Goal: Task Accomplishment & Management: Use online tool/utility

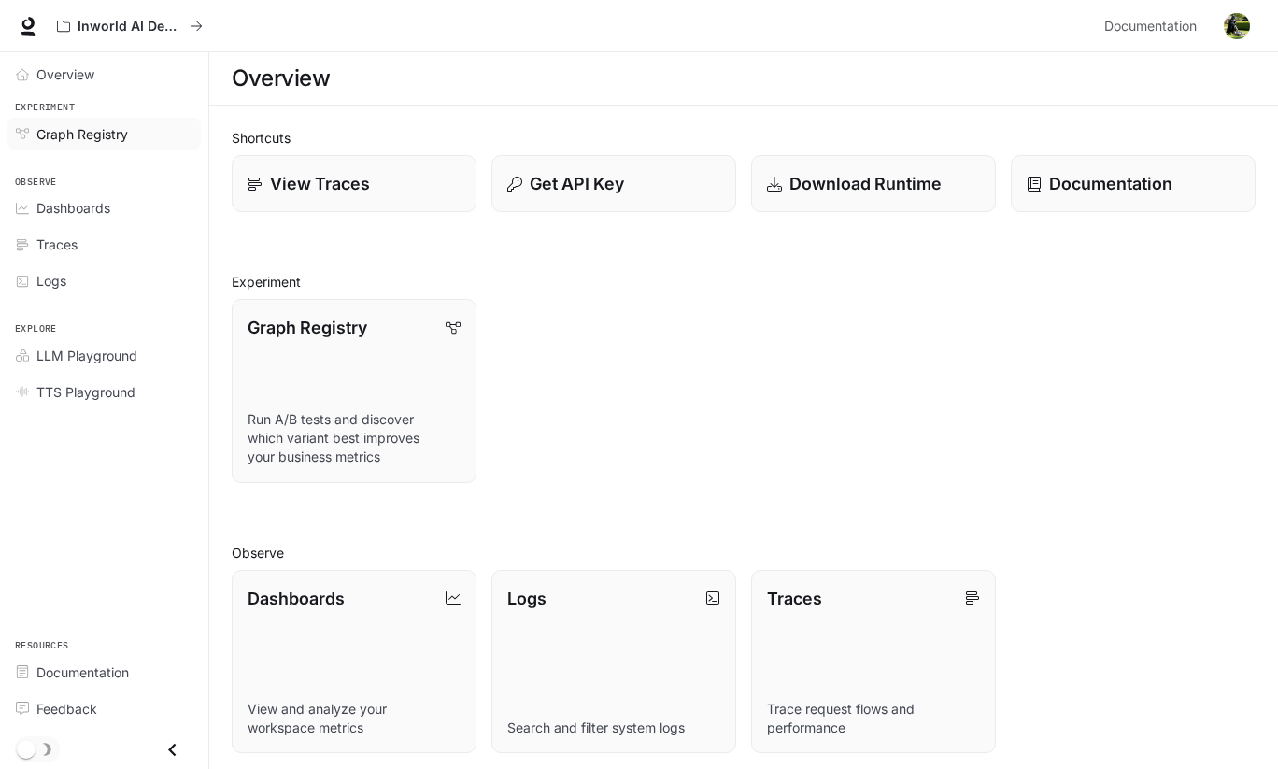
click at [74, 133] on span "Graph Registry" at bounding box center [82, 134] width 92 height 20
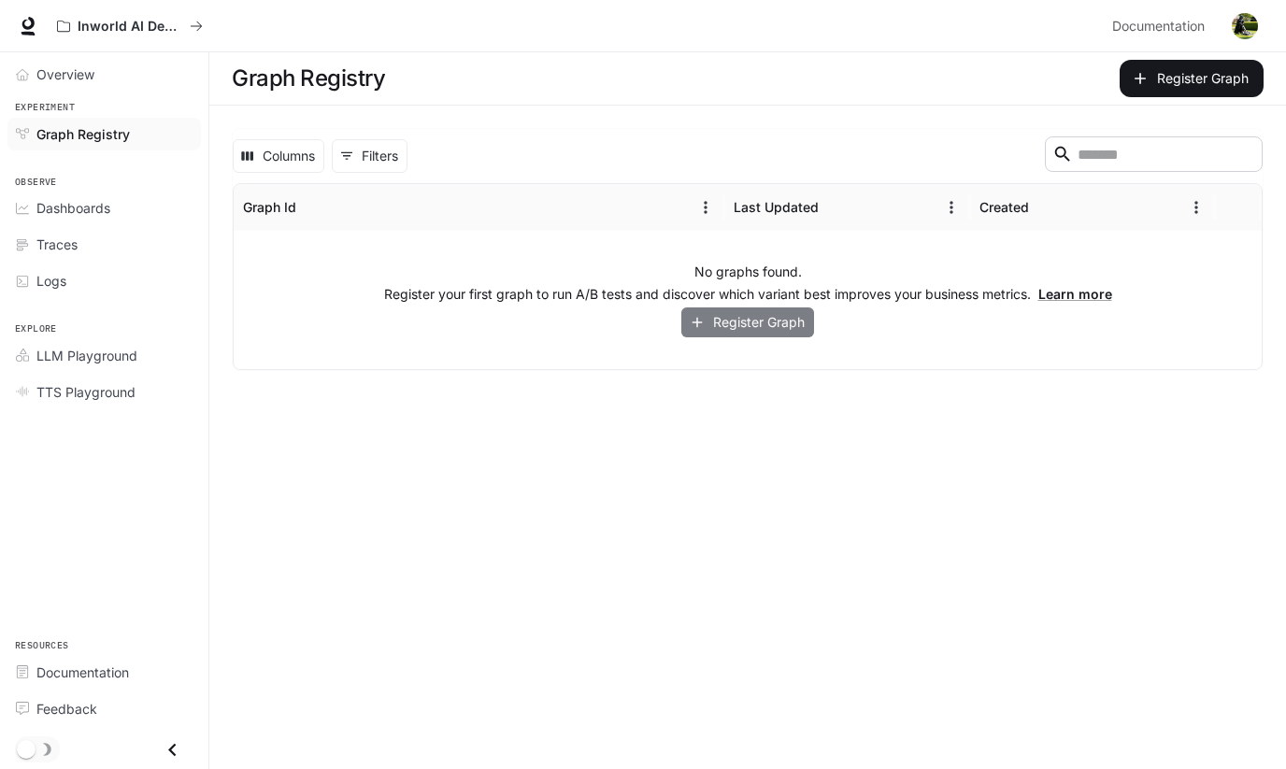
click at [713, 318] on button "Register Graph" at bounding box center [747, 322] width 133 height 31
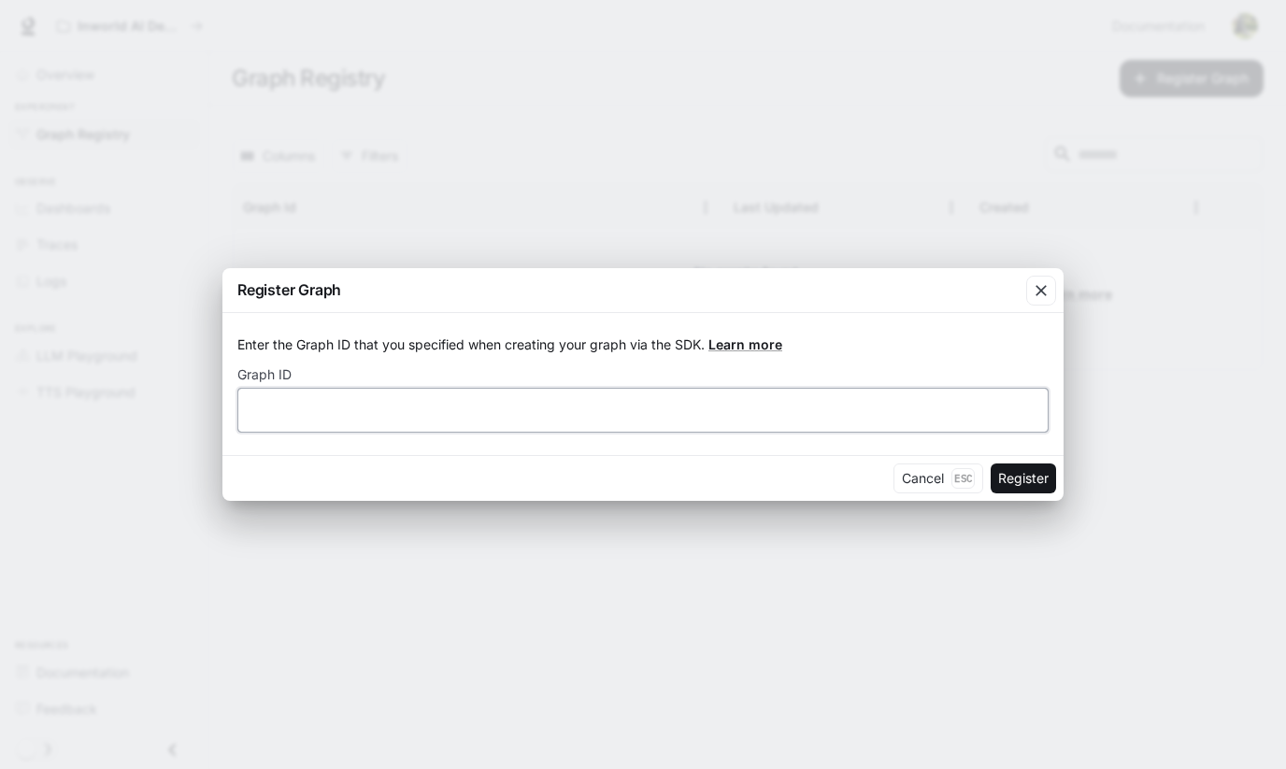
click at [446, 413] on input "text" at bounding box center [642, 410] width 809 height 19
type input "**********"
click at [1045, 481] on button "Register" at bounding box center [1023, 478] width 65 height 30
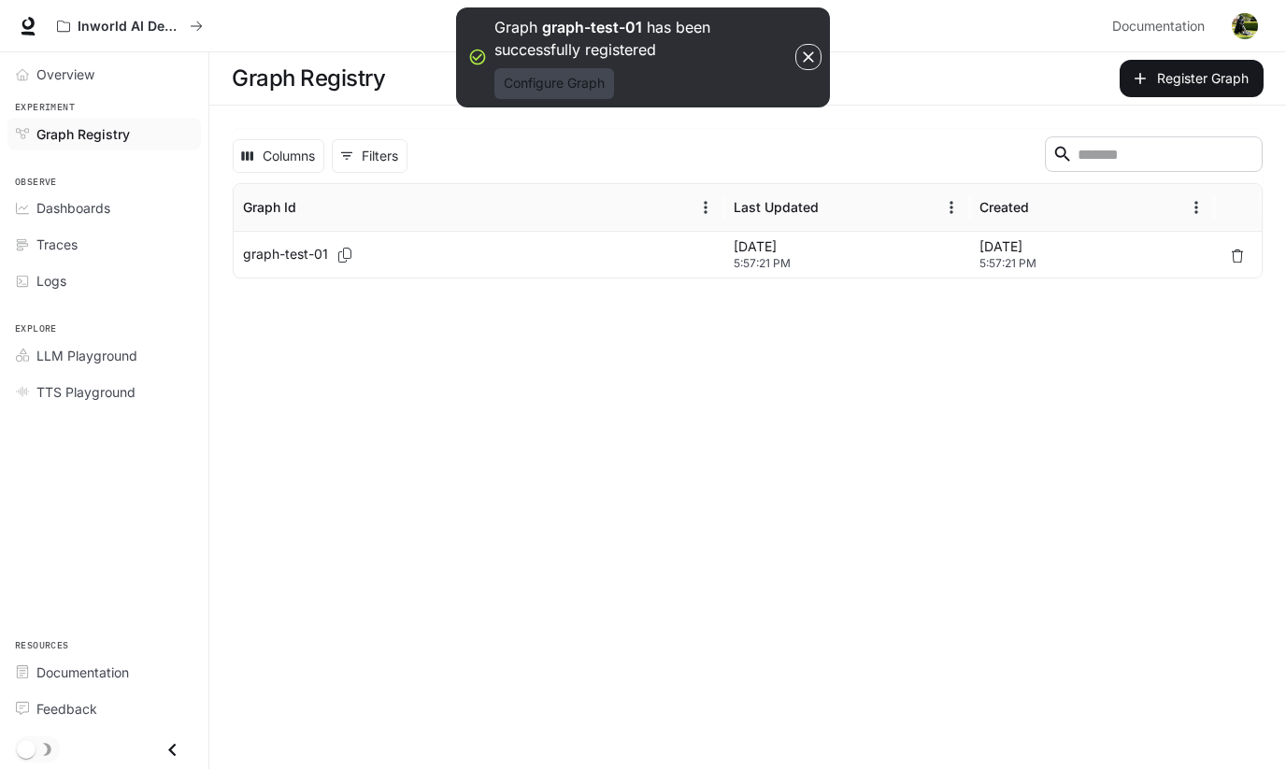
click at [534, 75] on button "Configure Graph" at bounding box center [554, 83] width 120 height 31
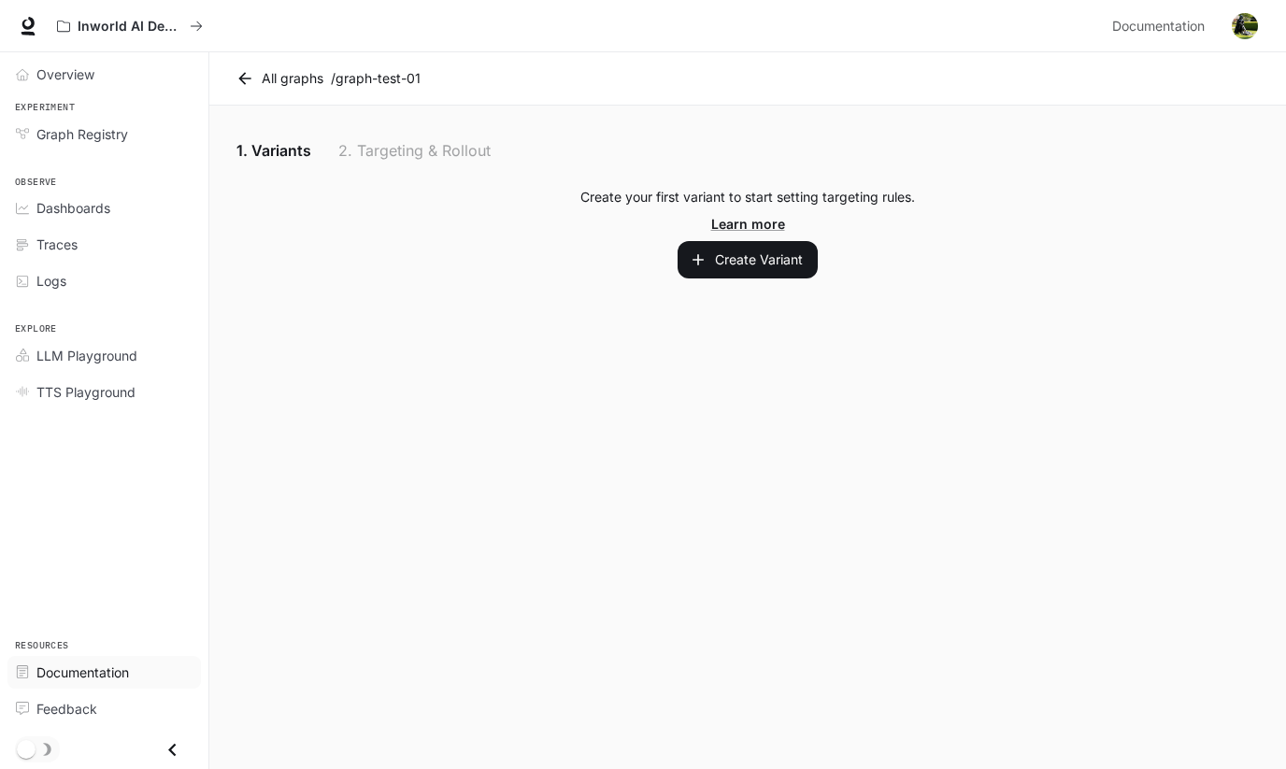
click at [60, 675] on span "Documentation" at bounding box center [82, 673] width 93 height 20
